Goal: Information Seeking & Learning: Learn about a topic

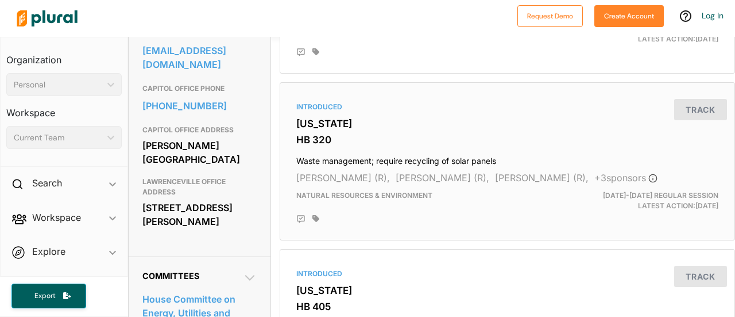
scroll to position [460, 0]
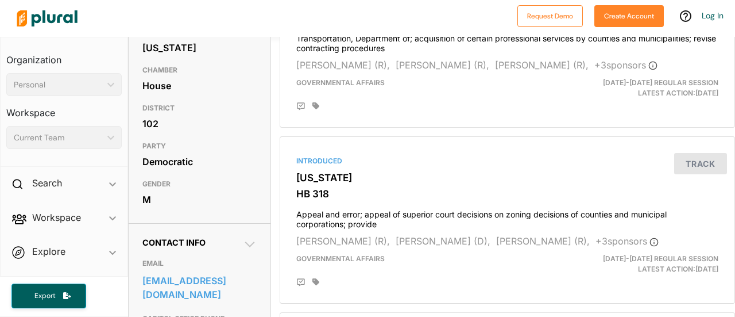
scroll to position [287, 0]
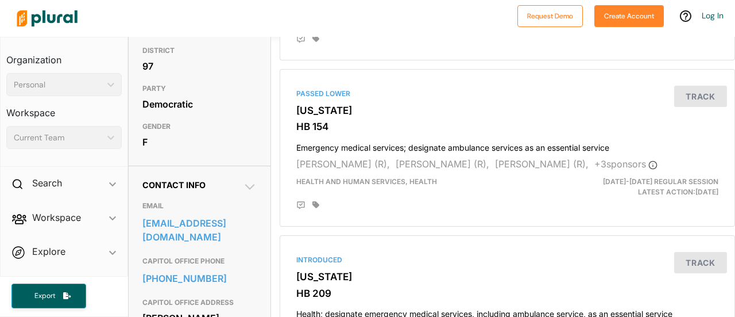
scroll to position [287, 0]
